Goal: Task Accomplishment & Management: Use online tool/utility

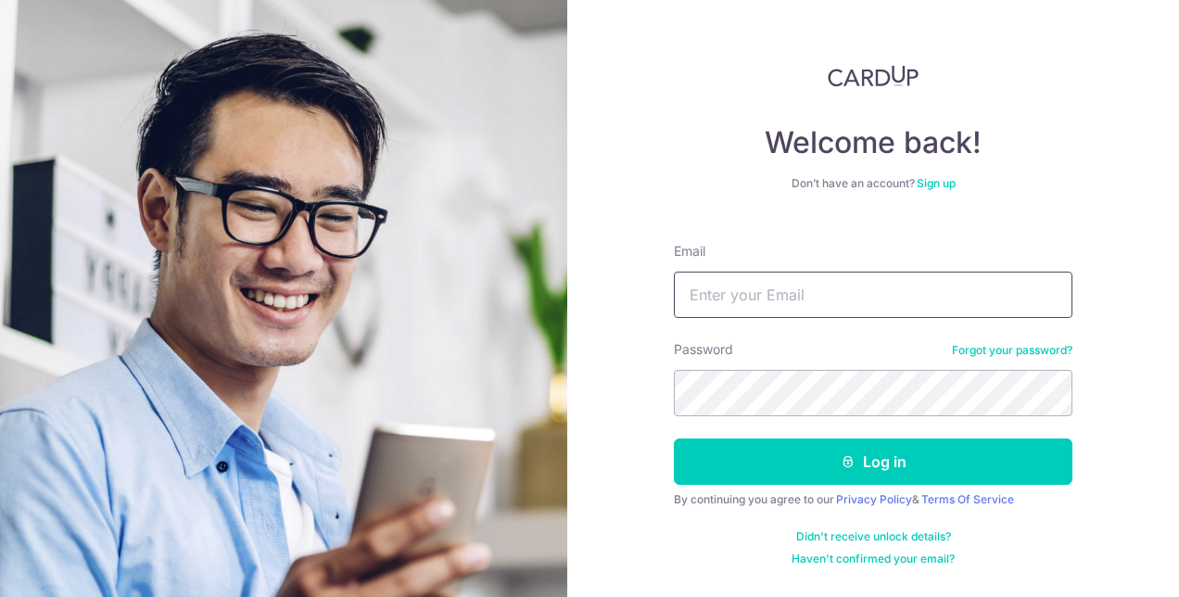
drag, startPoint x: 695, startPoint y: 295, endPoint x: 712, endPoint y: 310, distance: 22.3
click at [695, 295] on input "Email" at bounding box center [873, 295] width 399 height 46
type input "[EMAIL_ADDRESS][DOMAIN_NAME]"
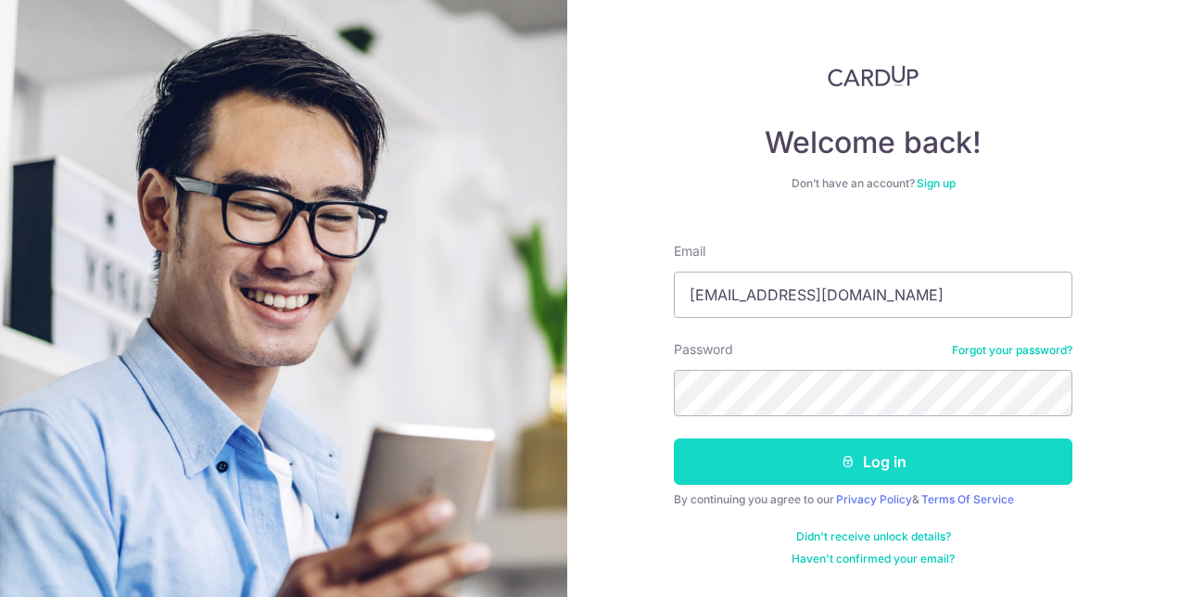
click at [775, 451] on button "Log in" at bounding box center [873, 461] width 399 height 46
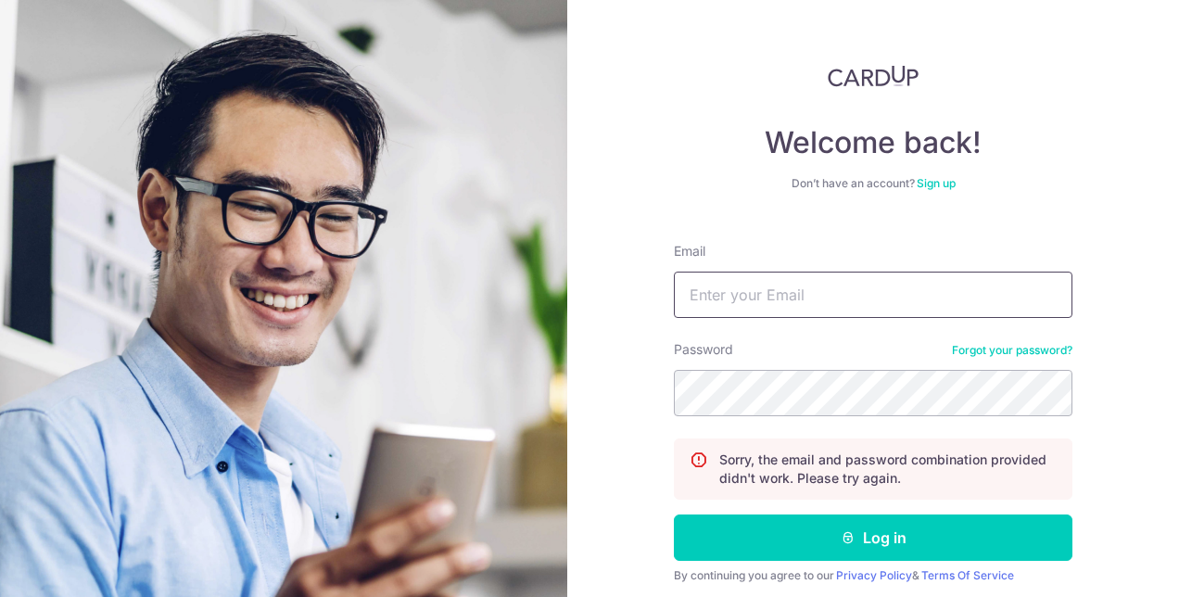
click at [760, 300] on input "Email" at bounding box center [873, 295] width 399 height 46
drag, startPoint x: 696, startPoint y: 298, endPoint x: 670, endPoint y: 289, distance: 27.6
click at [674, 289] on input "benjamin91316@hotmail.com" at bounding box center [873, 295] width 399 height 46
type input "[EMAIL_ADDRESS][DOMAIN_NAME]"
click at [674, 514] on button "Log in" at bounding box center [873, 537] width 399 height 46
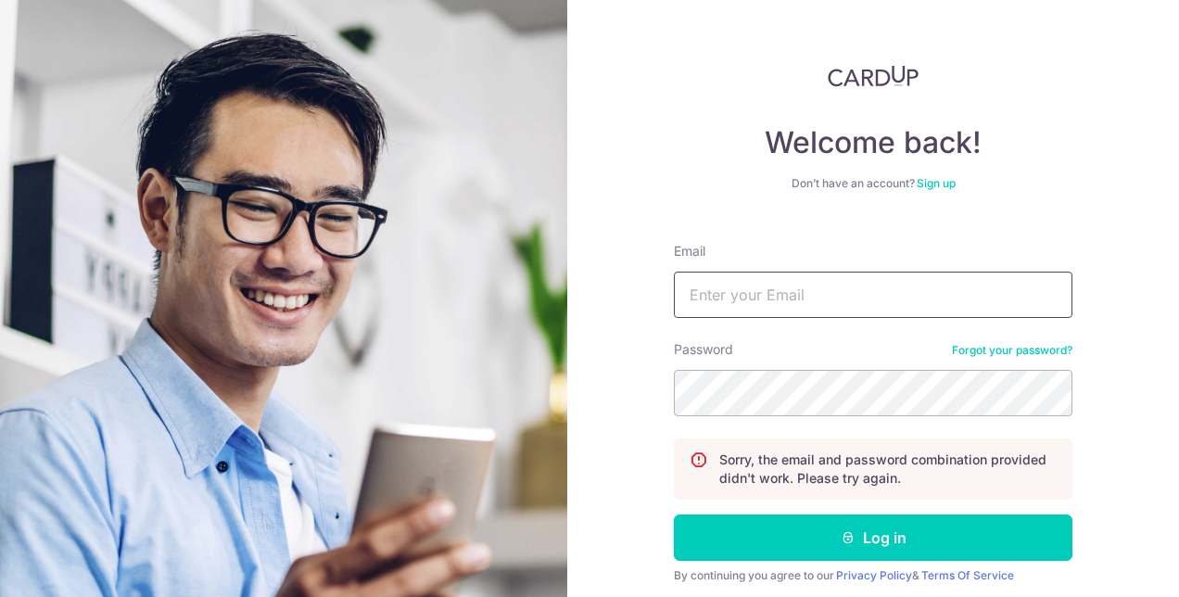
click at [796, 310] on input "Email" at bounding box center [873, 295] width 399 height 46
type input "Benjamin91316@hotmail.com"
click at [674, 514] on button "Log in" at bounding box center [873, 537] width 399 height 46
click at [755, 292] on input "Email" at bounding box center [873, 295] width 399 height 46
type input "Benjamin91316@hotmail.com"
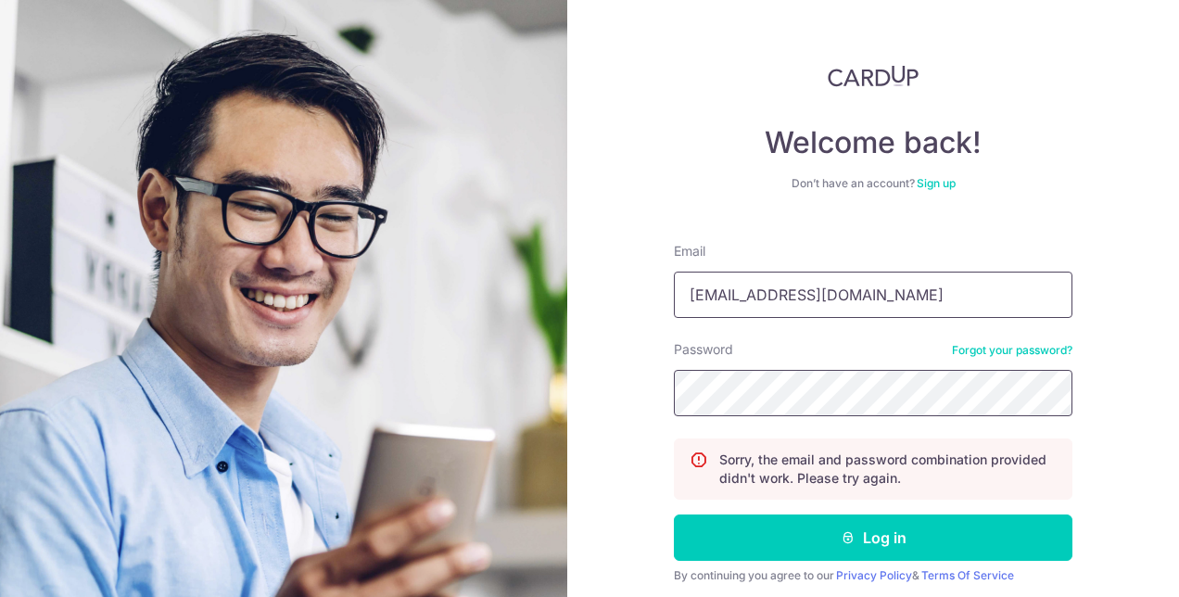
click at [674, 514] on button "Log in" at bounding box center [873, 537] width 399 height 46
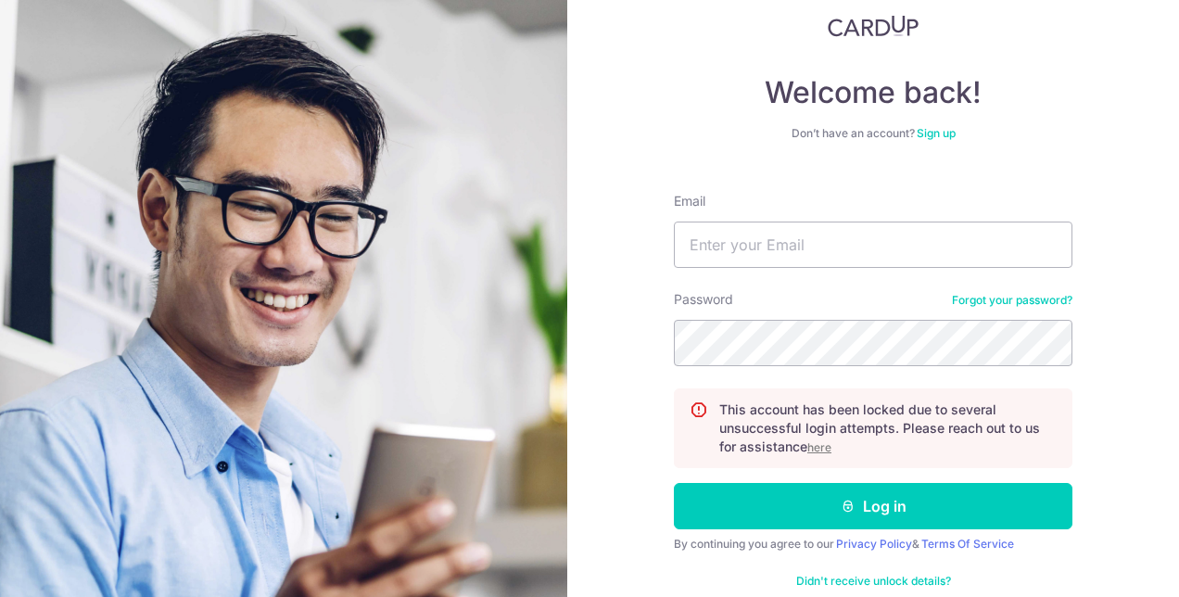
scroll to position [85, 0]
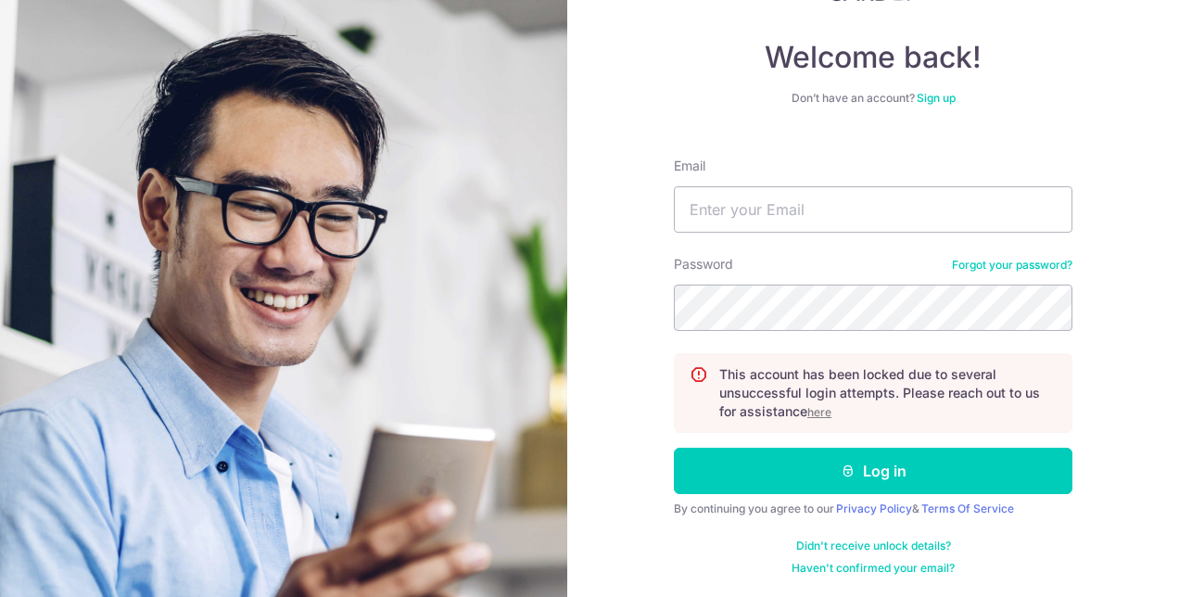
click at [808, 417] on u "here" at bounding box center [819, 412] width 24 height 14
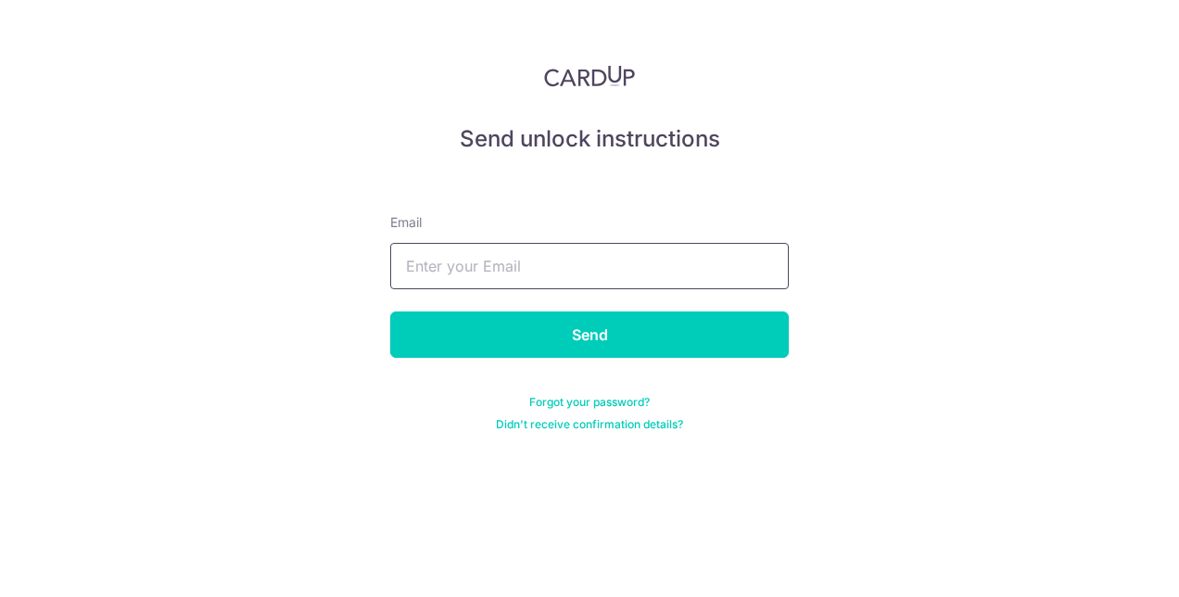
click at [482, 273] on input "text" at bounding box center [589, 266] width 399 height 46
type input "[EMAIL_ADDRESS][DOMAIN_NAME]"
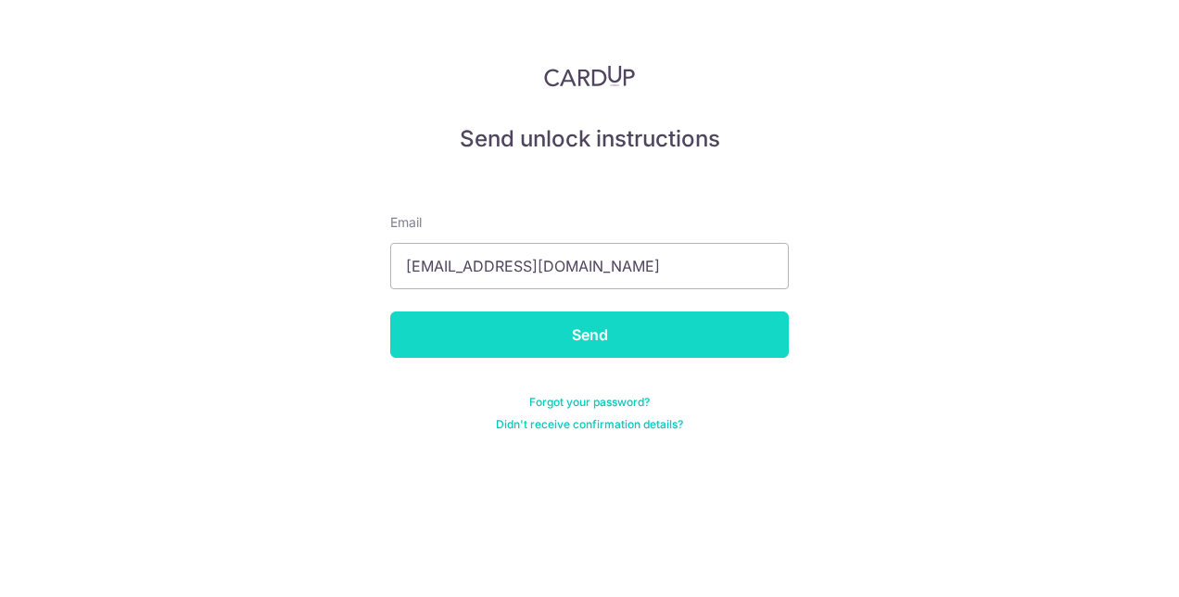
click at [571, 341] on input "Send" at bounding box center [589, 334] width 399 height 46
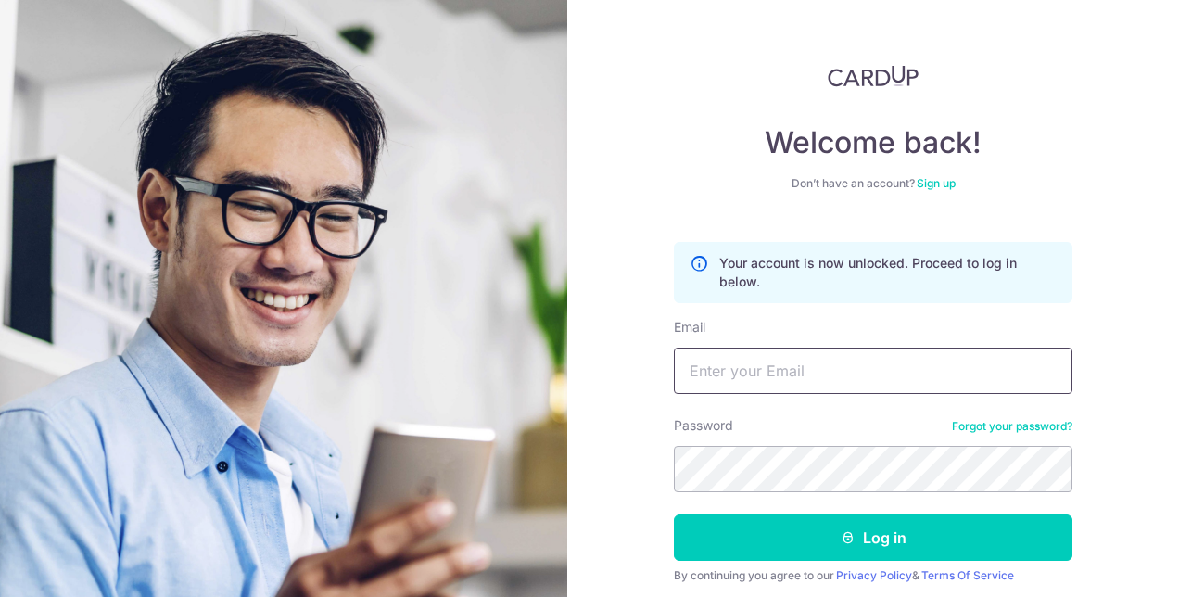
drag, startPoint x: 0, startPoint y: 0, endPoint x: 774, endPoint y: 373, distance: 859.1
click at [774, 365] on input "Email" at bounding box center [873, 371] width 399 height 46
type input "[EMAIL_ADDRESS][DOMAIN_NAME]"
click at [674, 514] on button "Log in" at bounding box center [873, 537] width 399 height 46
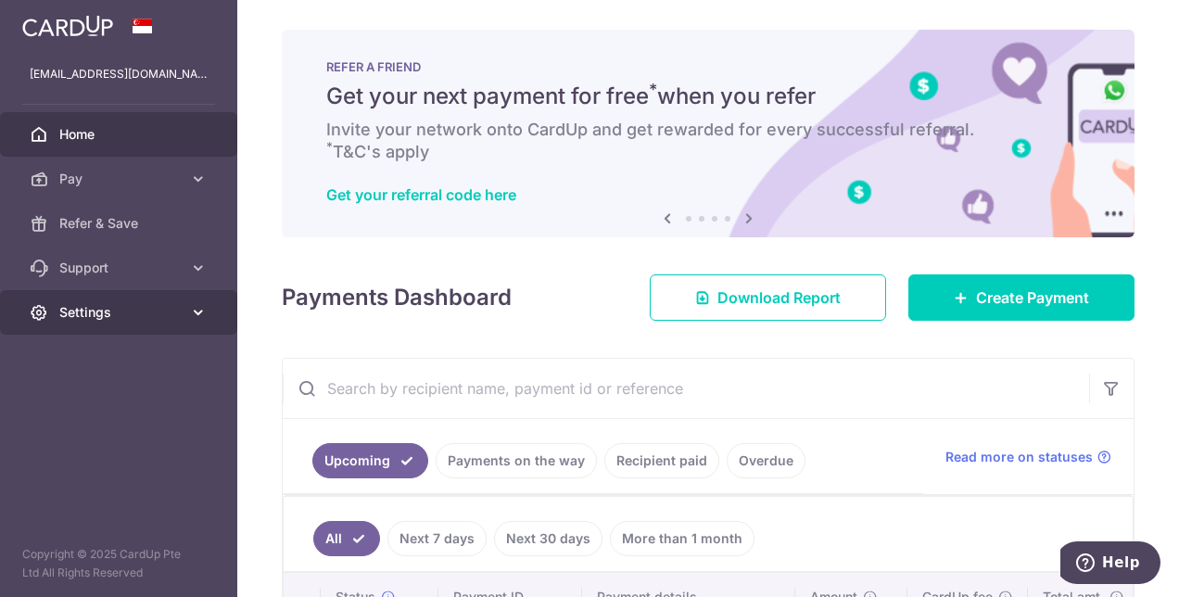
drag, startPoint x: 134, startPoint y: 314, endPoint x: 161, endPoint y: 321, distance: 27.7
click at [161, 321] on span "Settings" at bounding box center [120, 312] width 122 height 19
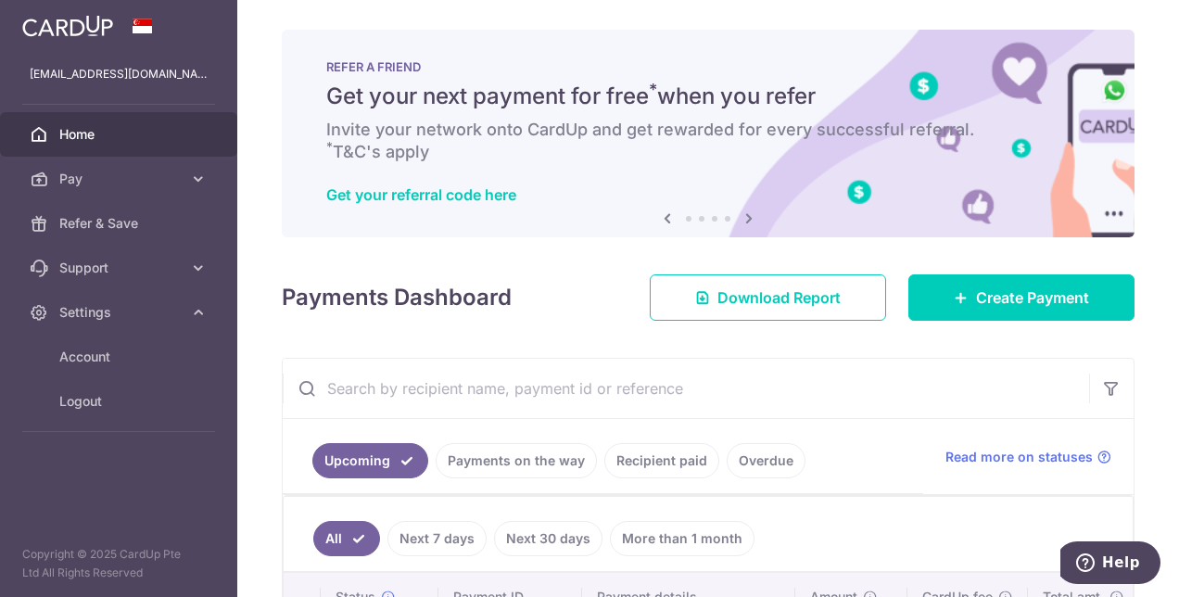
click at [87, 31] on img at bounding box center [67, 26] width 91 height 22
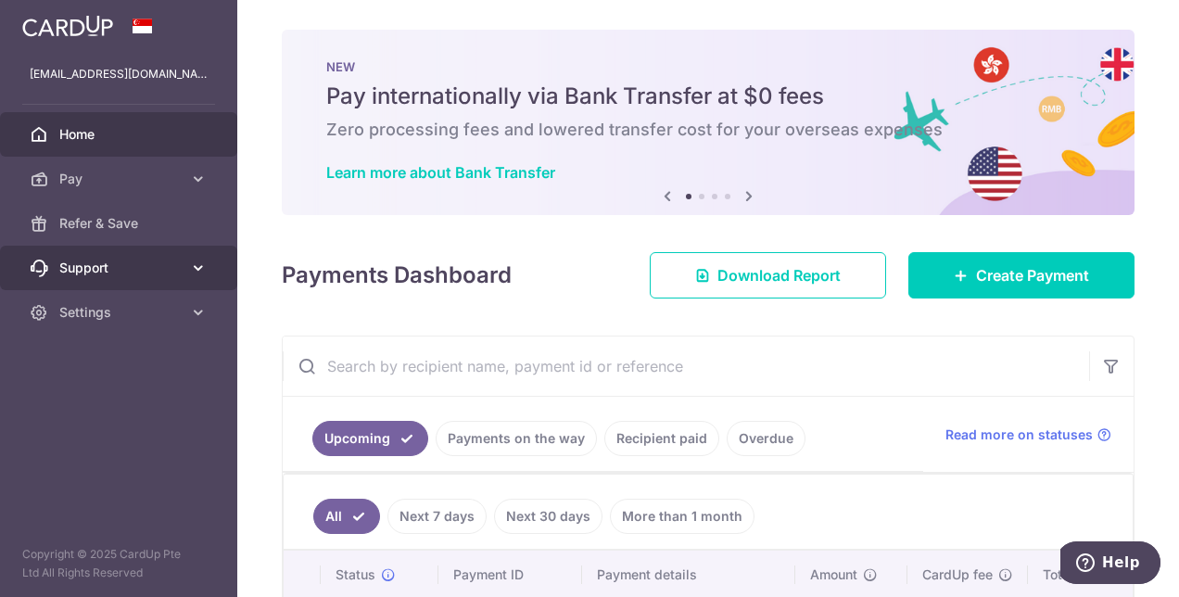
click at [154, 285] on link "Support" at bounding box center [118, 268] width 237 height 44
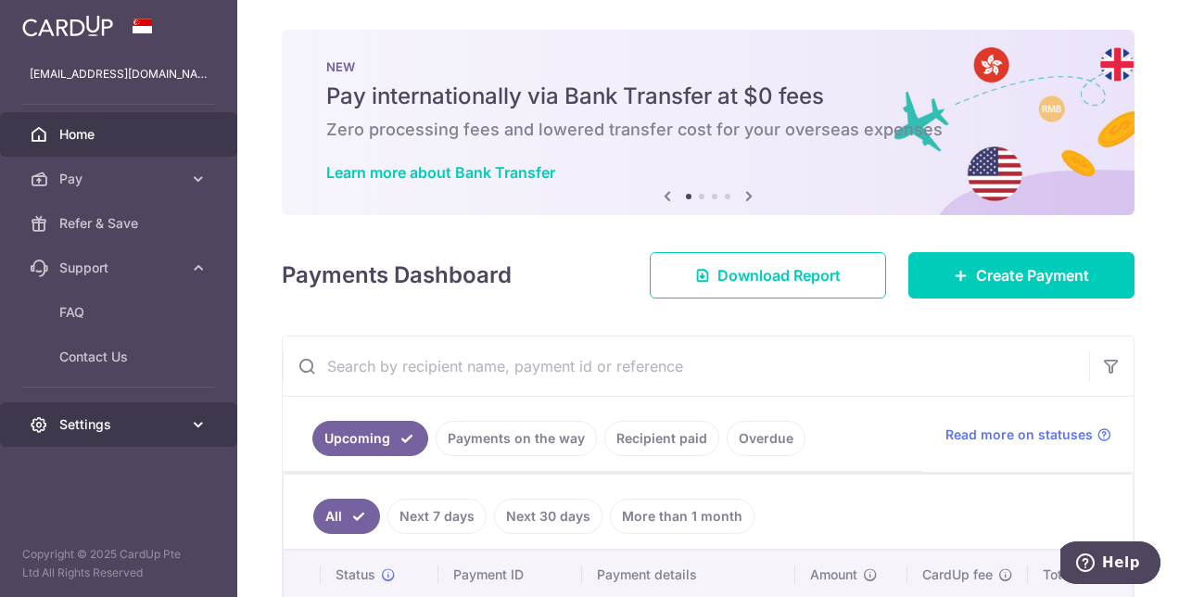
click at [112, 425] on span "Settings" at bounding box center [120, 424] width 122 height 19
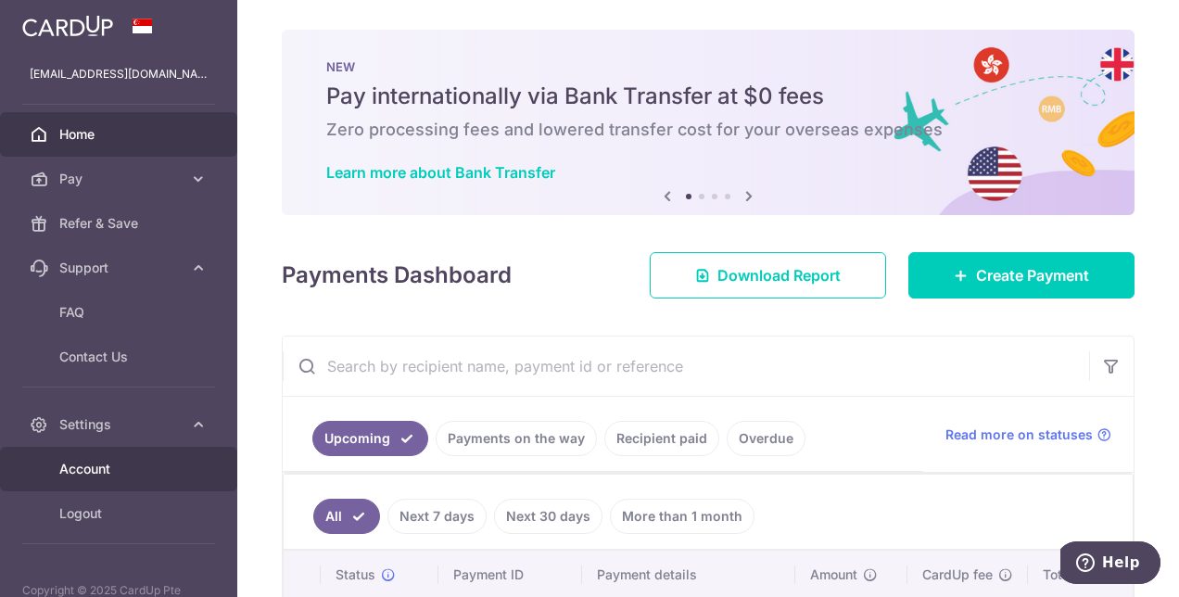
click at [95, 478] on link "Account" at bounding box center [118, 469] width 237 height 44
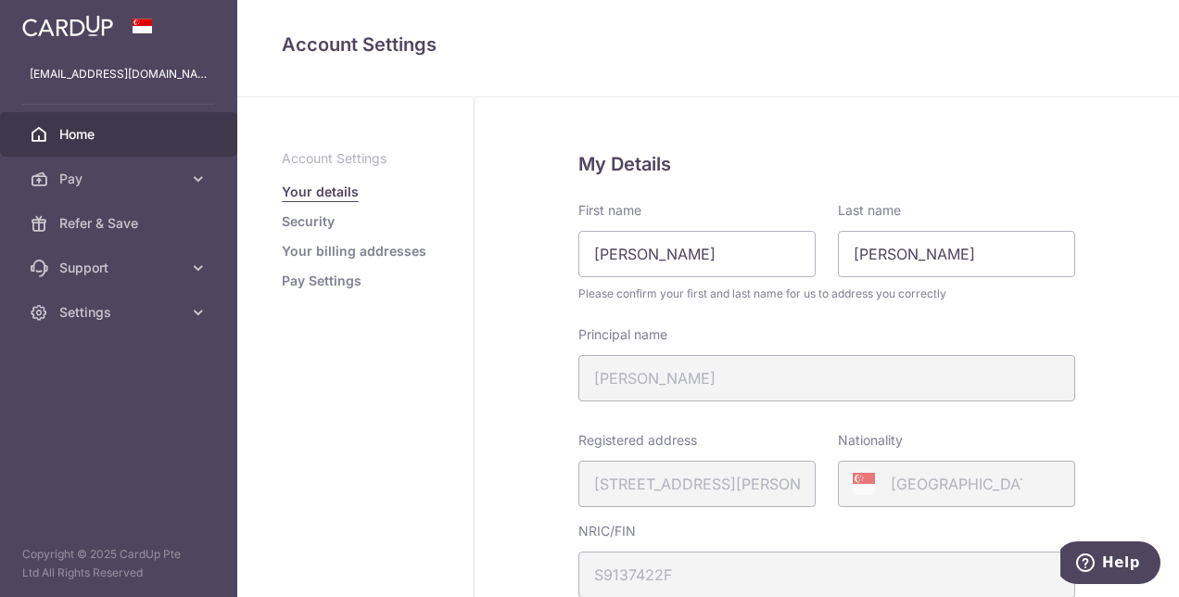
click at [109, 144] on link "Home" at bounding box center [118, 134] width 237 height 44
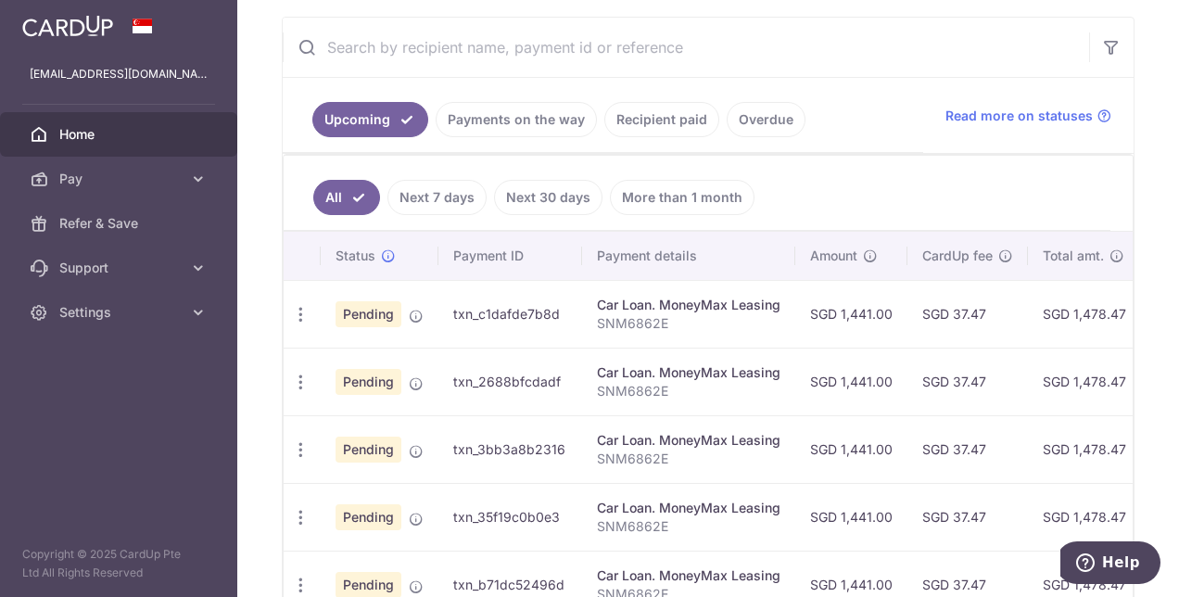
scroll to position [371, 0]
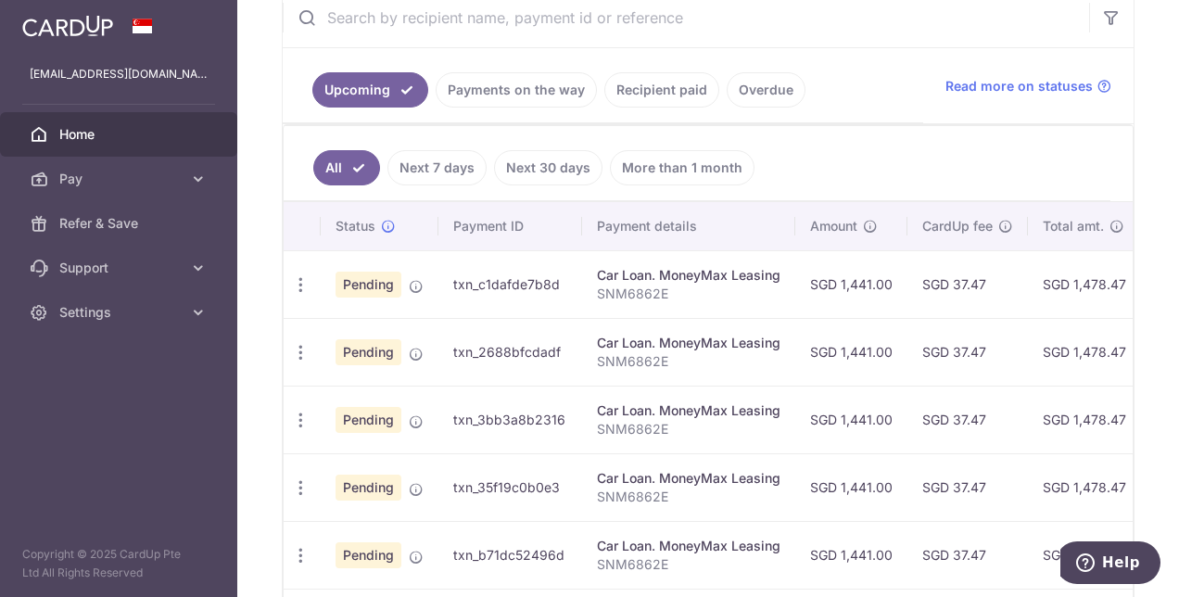
drag, startPoint x: 632, startPoint y: 307, endPoint x: 782, endPoint y: 303, distance: 150.2
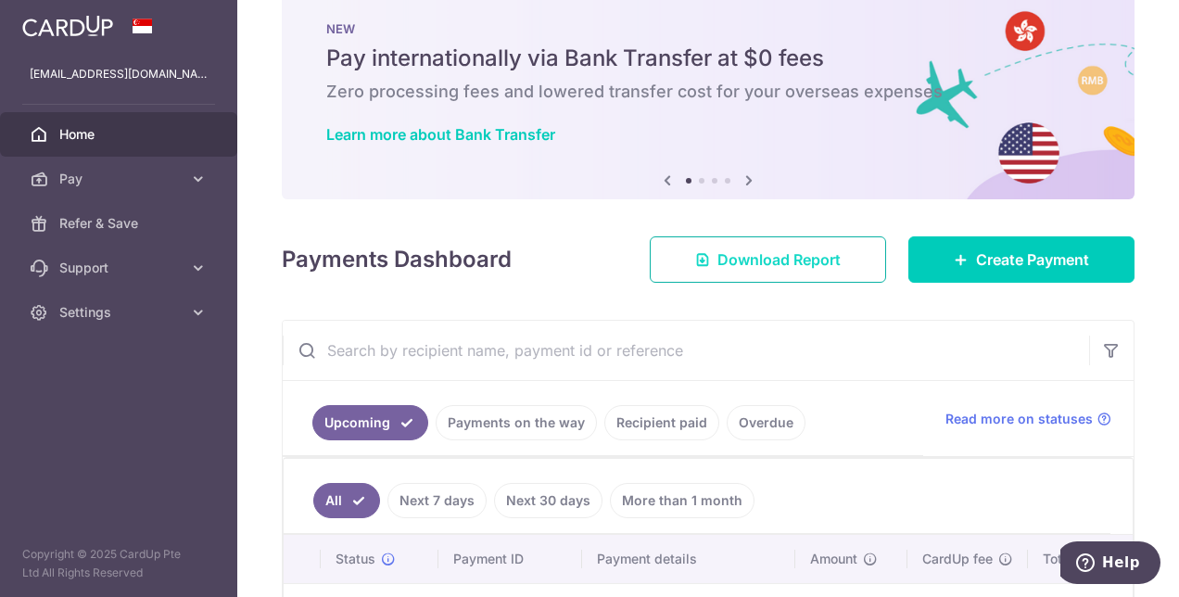
scroll to position [2, 0]
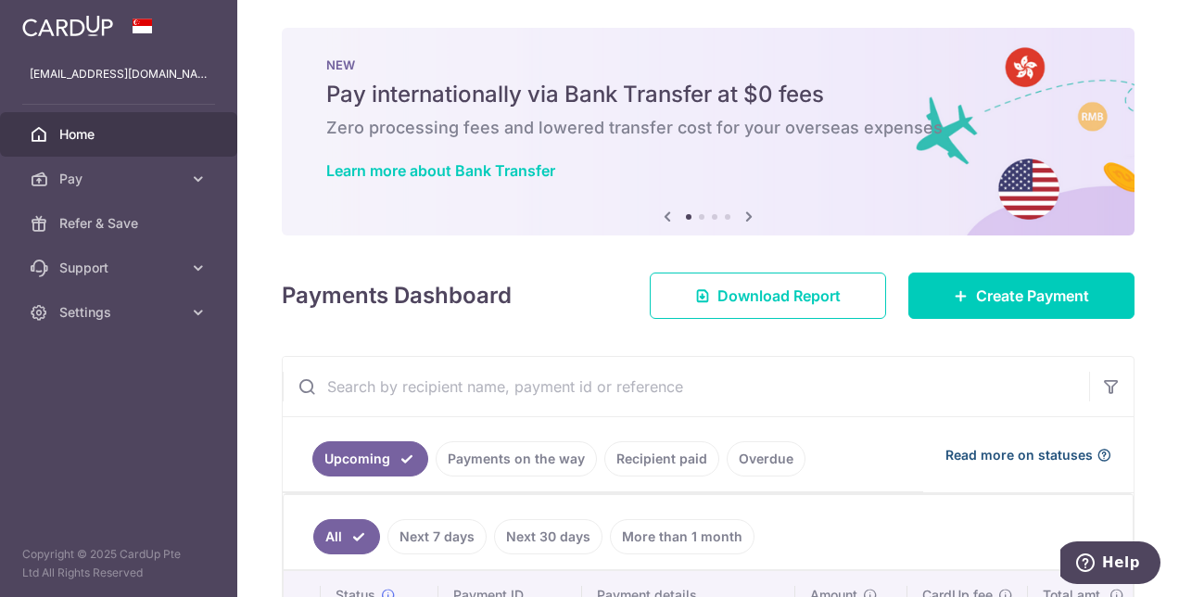
click at [980, 446] on span "Read more on statuses" at bounding box center [1019, 455] width 147 height 19
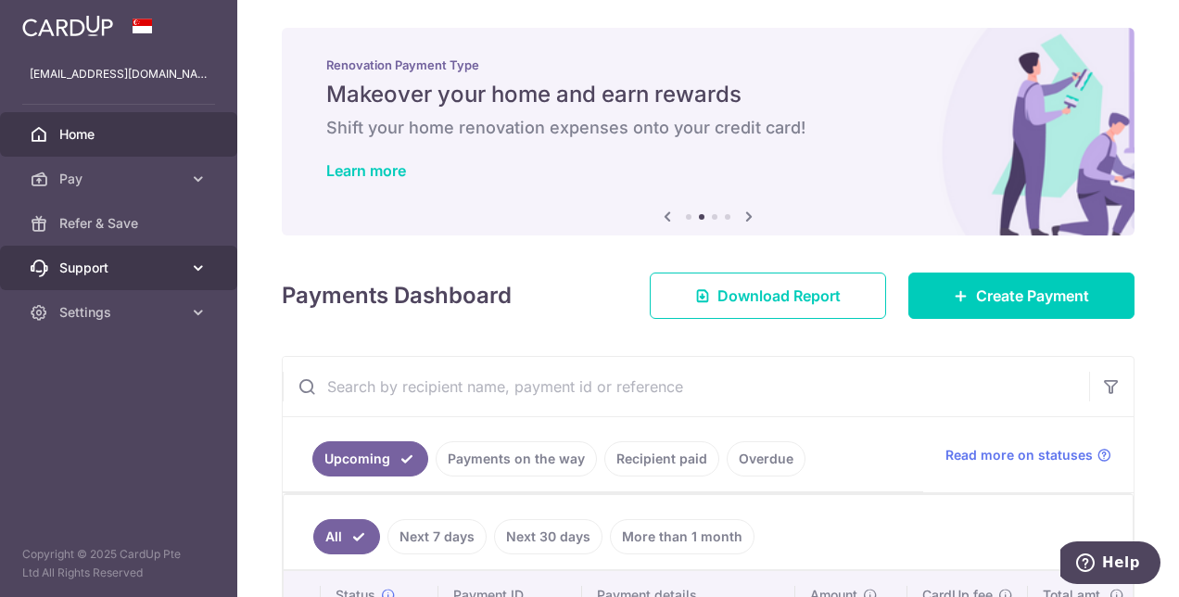
click at [189, 276] on icon at bounding box center [198, 268] width 19 height 19
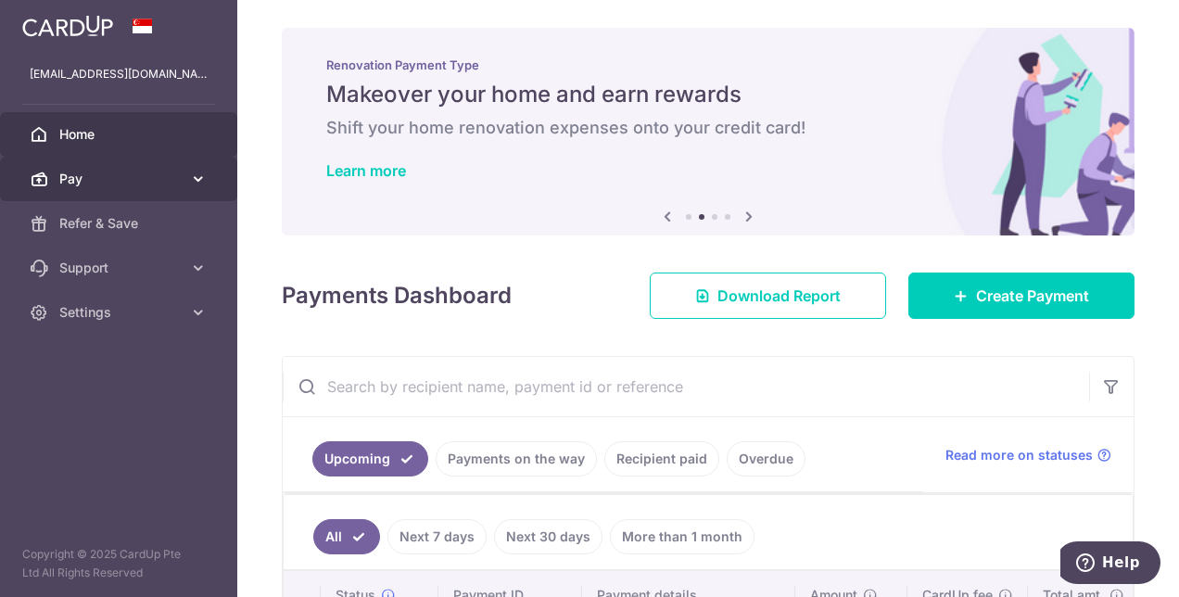
click at [169, 189] on link "Pay" at bounding box center [118, 179] width 237 height 44
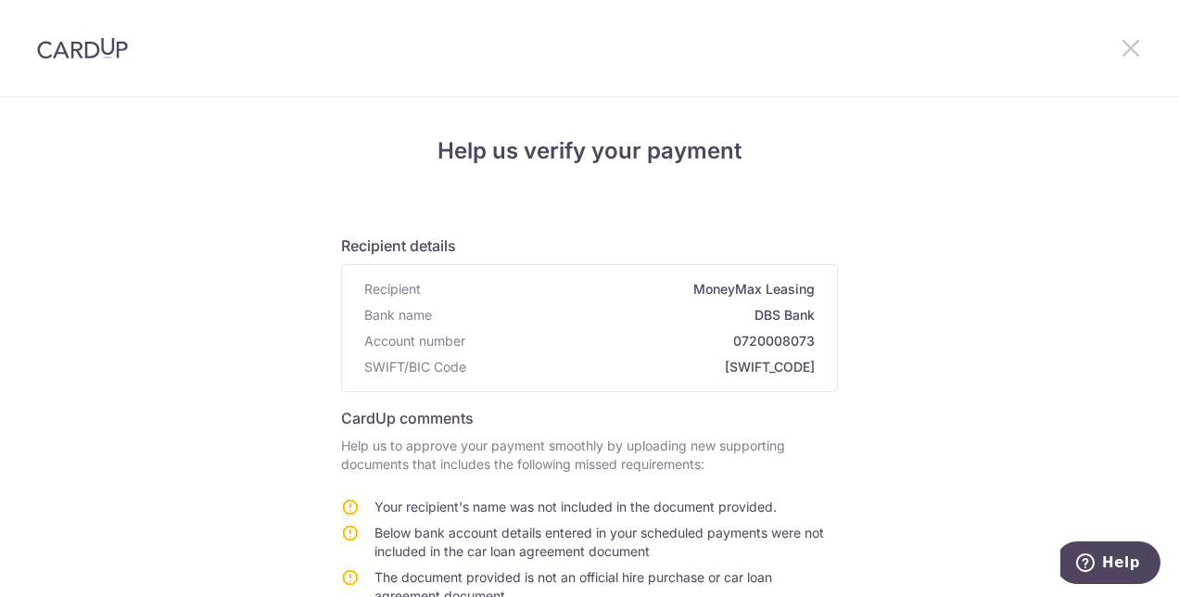
click at [1129, 43] on icon at bounding box center [1131, 47] width 22 height 23
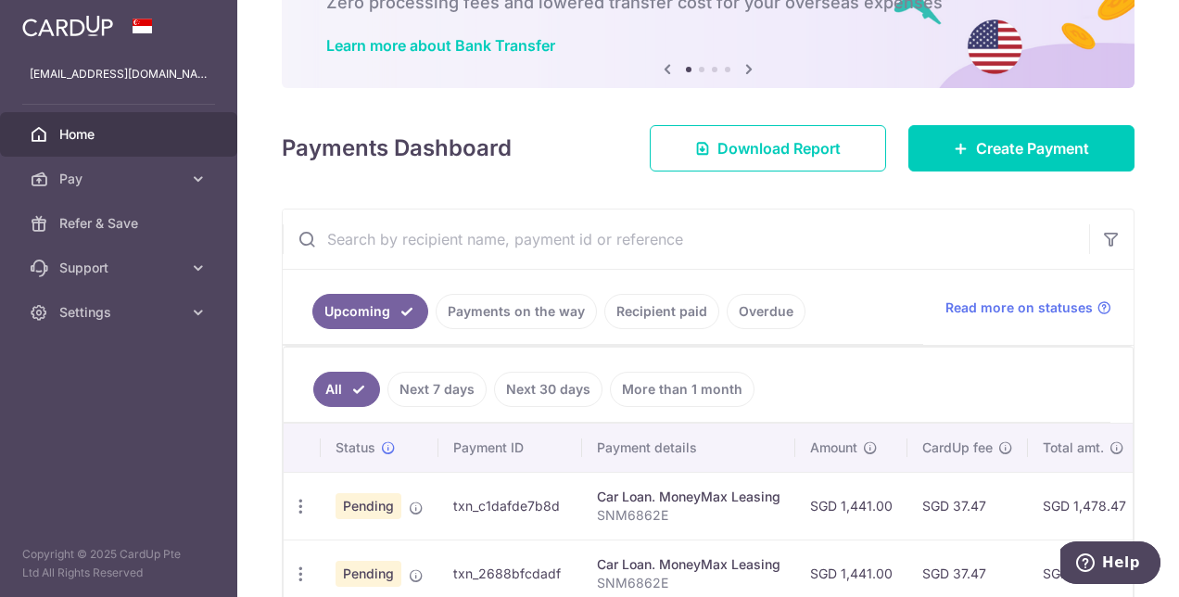
scroll to position [371, 0]
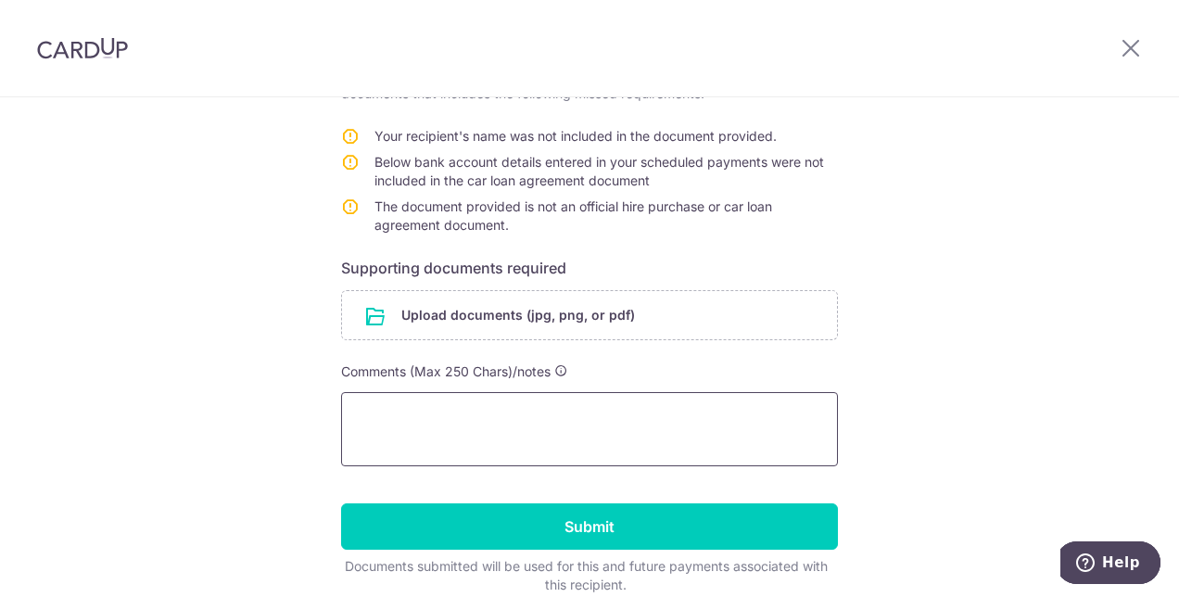
click at [519, 436] on textarea at bounding box center [589, 429] width 497 height 74
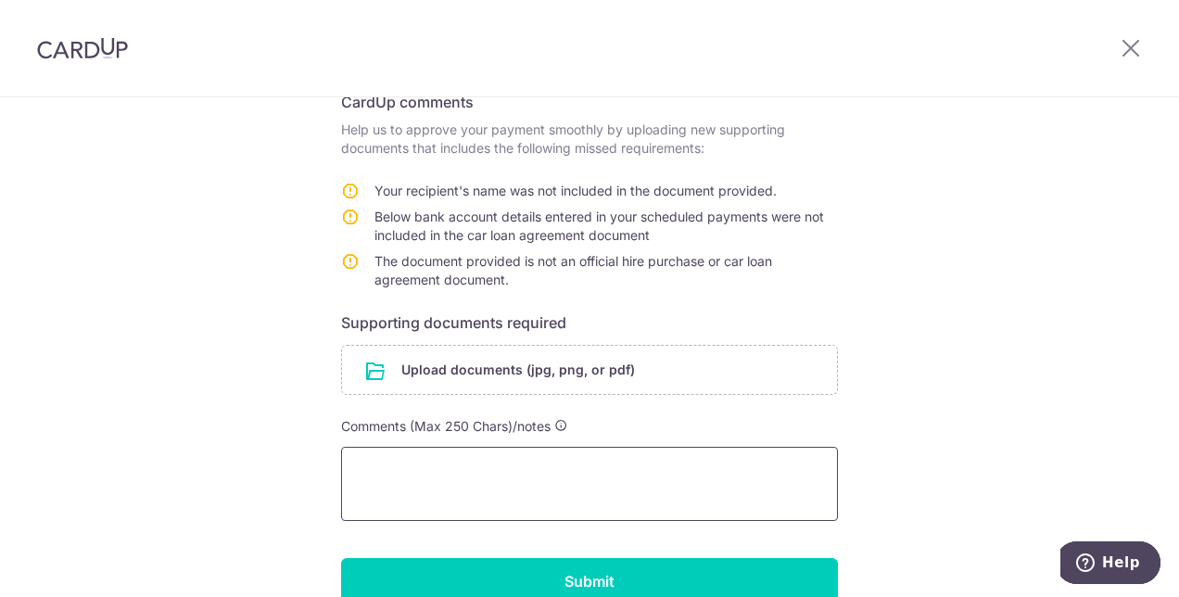
scroll to position [278, 0]
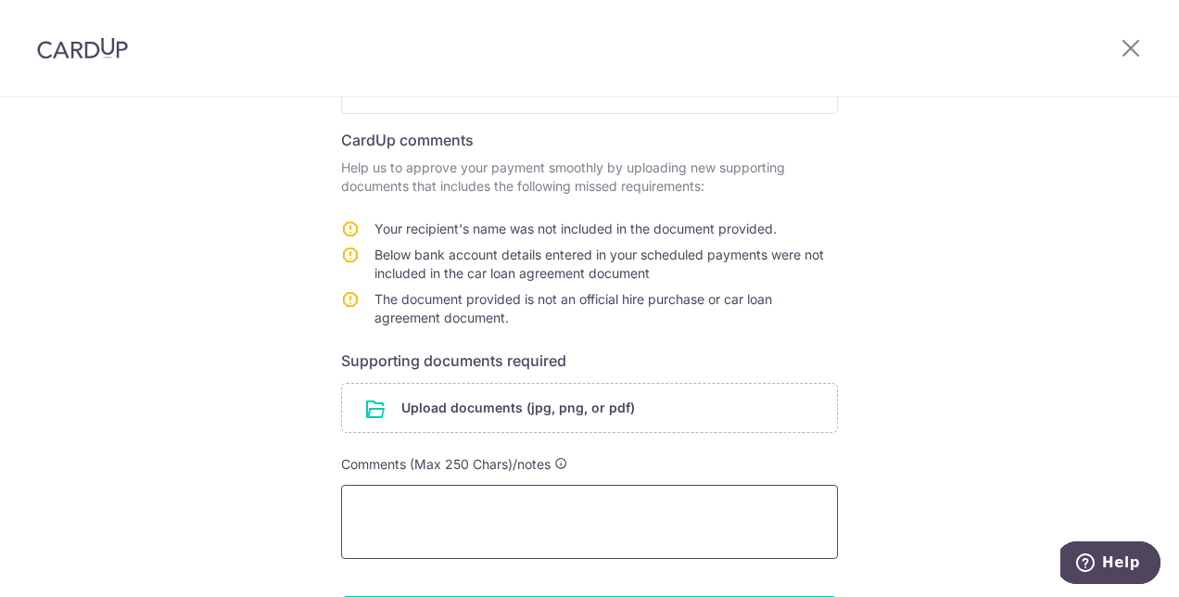
click at [451, 508] on textarea at bounding box center [589, 522] width 497 height 74
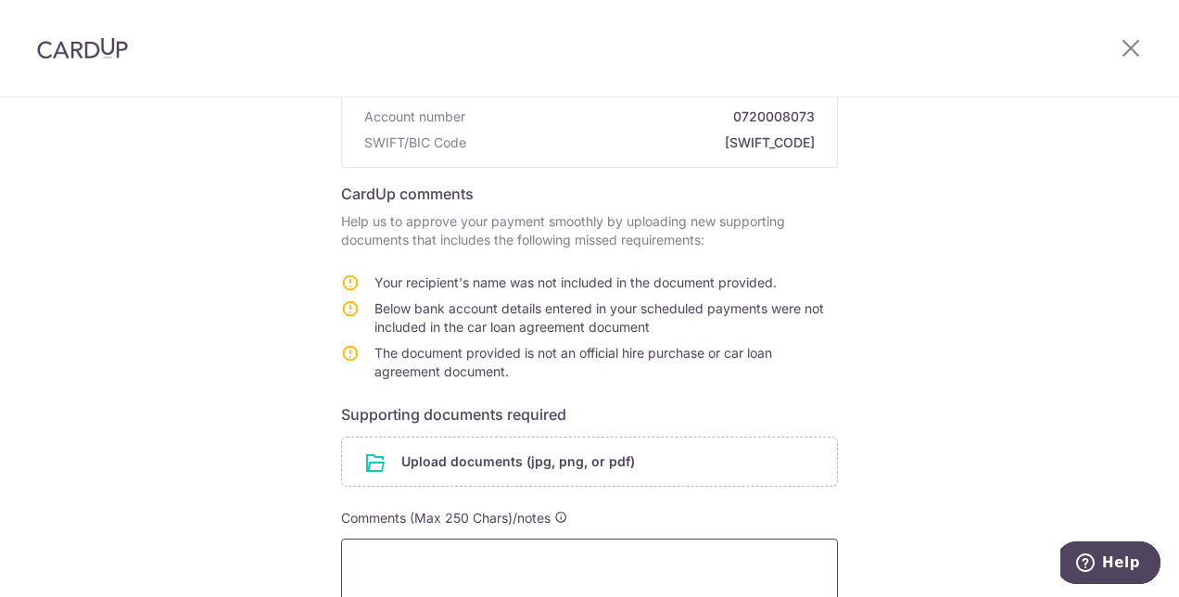
scroll to position [93, 0]
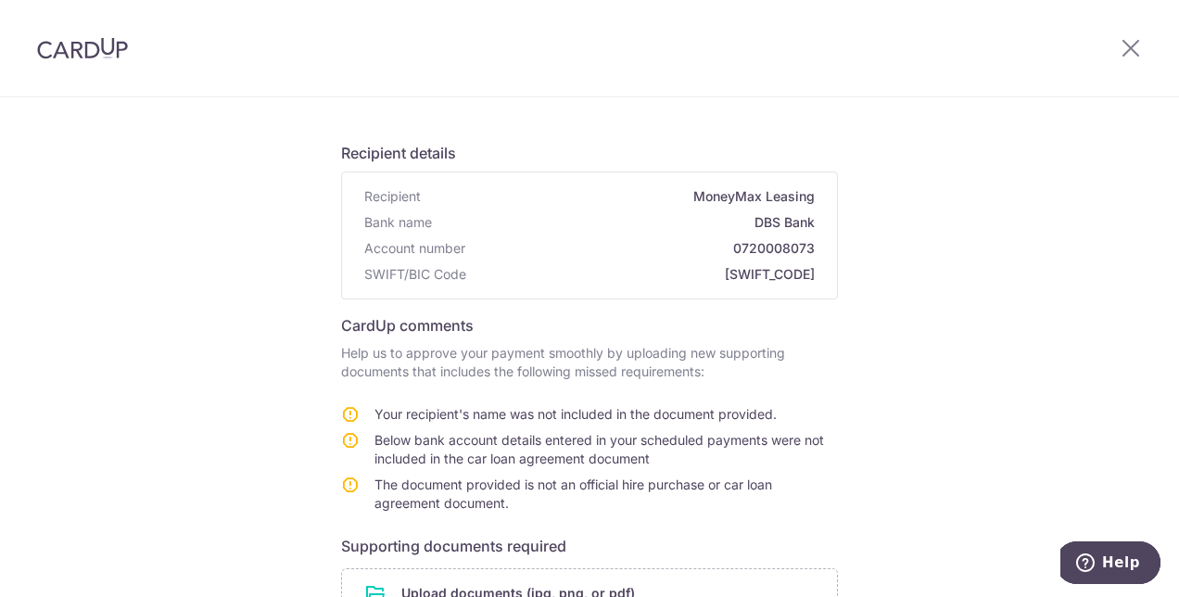
click at [159, 285] on div "Help us verify your payment Recipient details Recipient MoneyMax Leasing Bank n…" at bounding box center [589, 482] width 1179 height 955
drag, startPoint x: 580, startPoint y: 395, endPoint x: 588, endPoint y: 311, distance: 83.8
click at [580, 394] on form "Recipient details Recipient MoneyMax Leasing Bank name DBS Bank Account number …" at bounding box center [589, 499] width 497 height 745
